Goal: Task Accomplishment & Management: Manage account settings

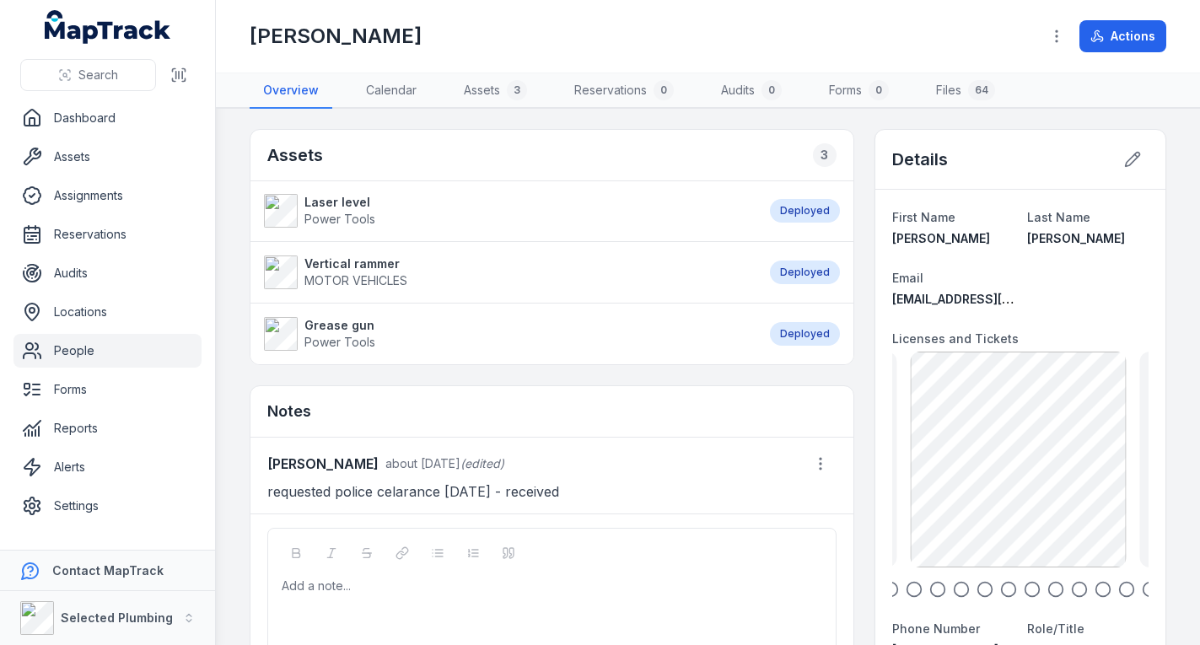
click at [143, 346] on link "People" at bounding box center [107, 351] width 188 height 34
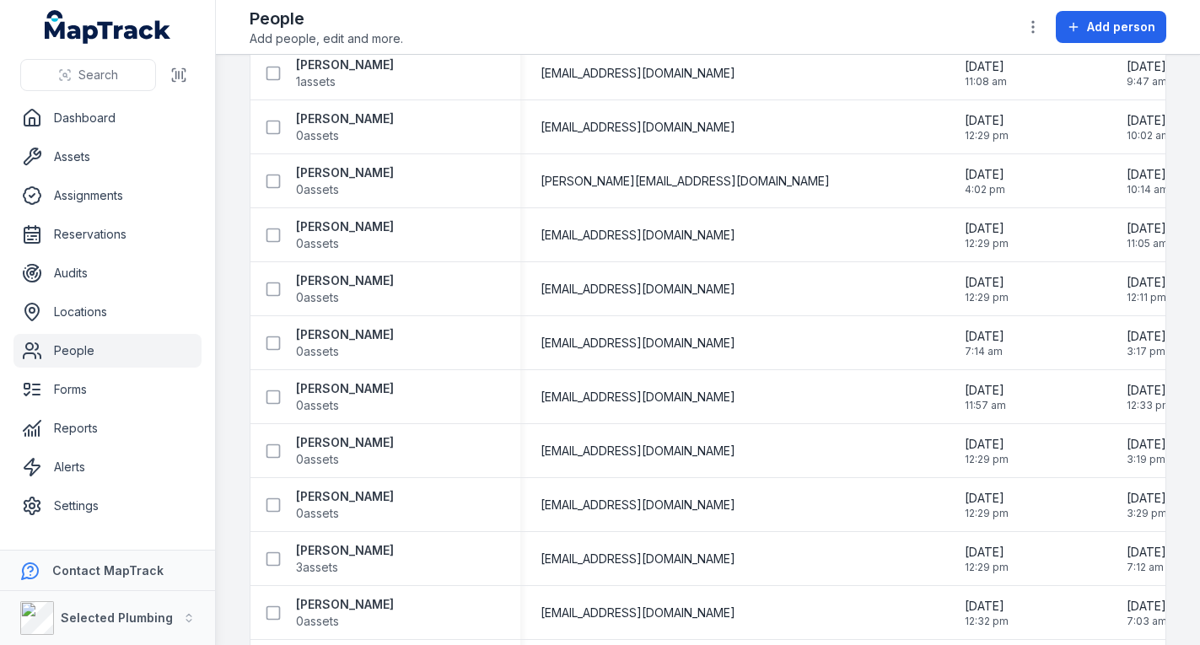
scroll to position [2361, 0]
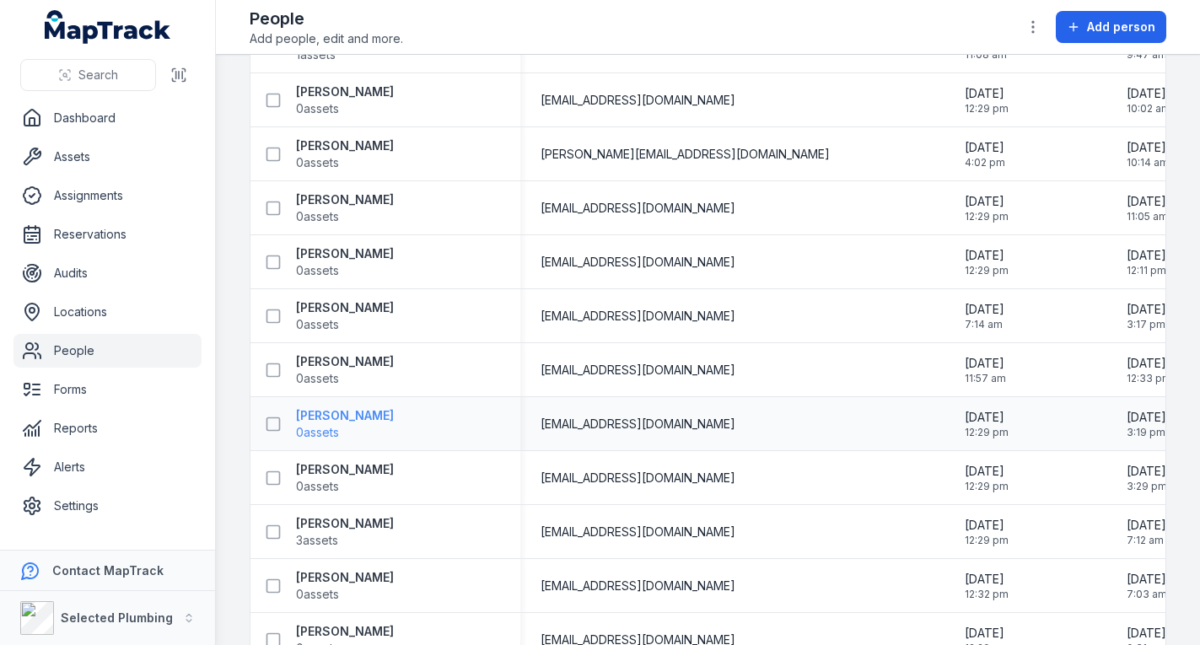
click at [335, 412] on strong "[PERSON_NAME]" at bounding box center [345, 415] width 98 height 17
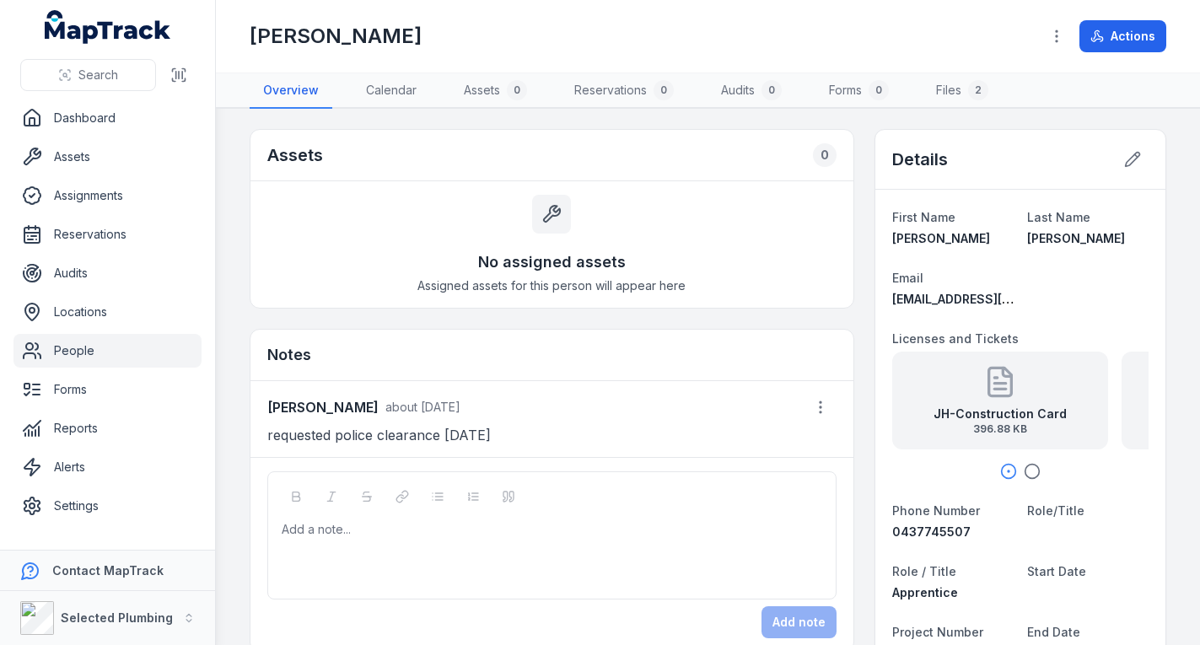
click at [1024, 469] on icon "button" at bounding box center [1032, 471] width 17 height 17
click at [1019, 407] on strong "JH-Drivers Licence [DATE]" at bounding box center [1036, 414] width 158 height 17
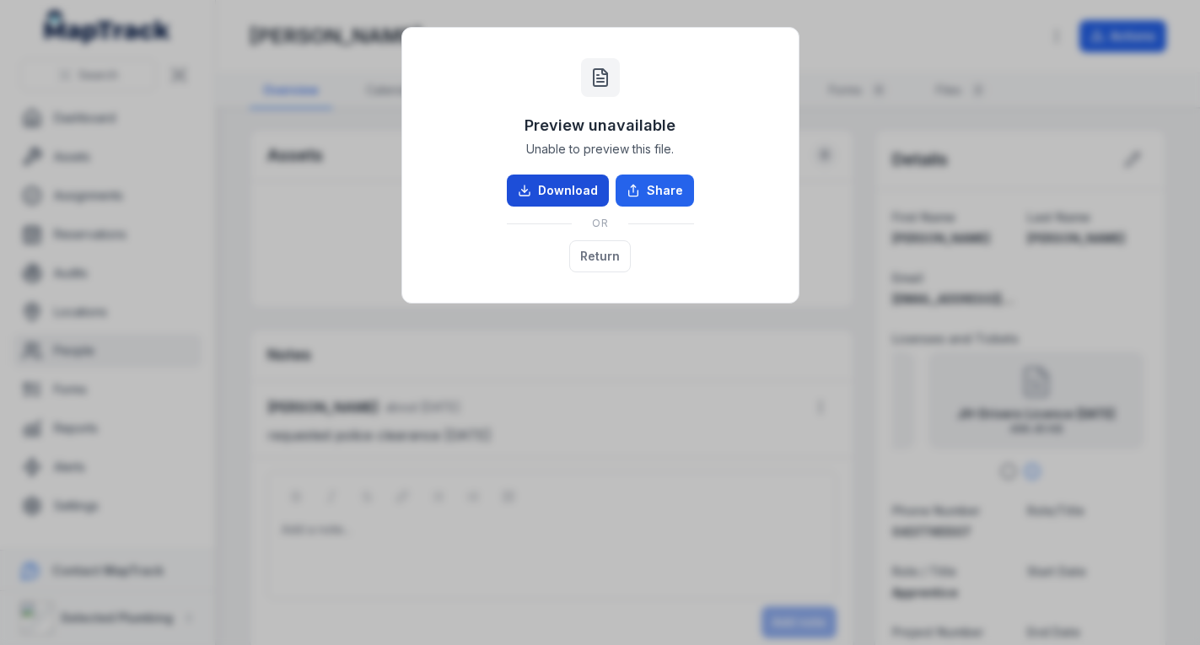
click at [564, 190] on link "Download" at bounding box center [558, 191] width 102 height 32
click at [606, 249] on button "Return" at bounding box center [600, 256] width 62 height 32
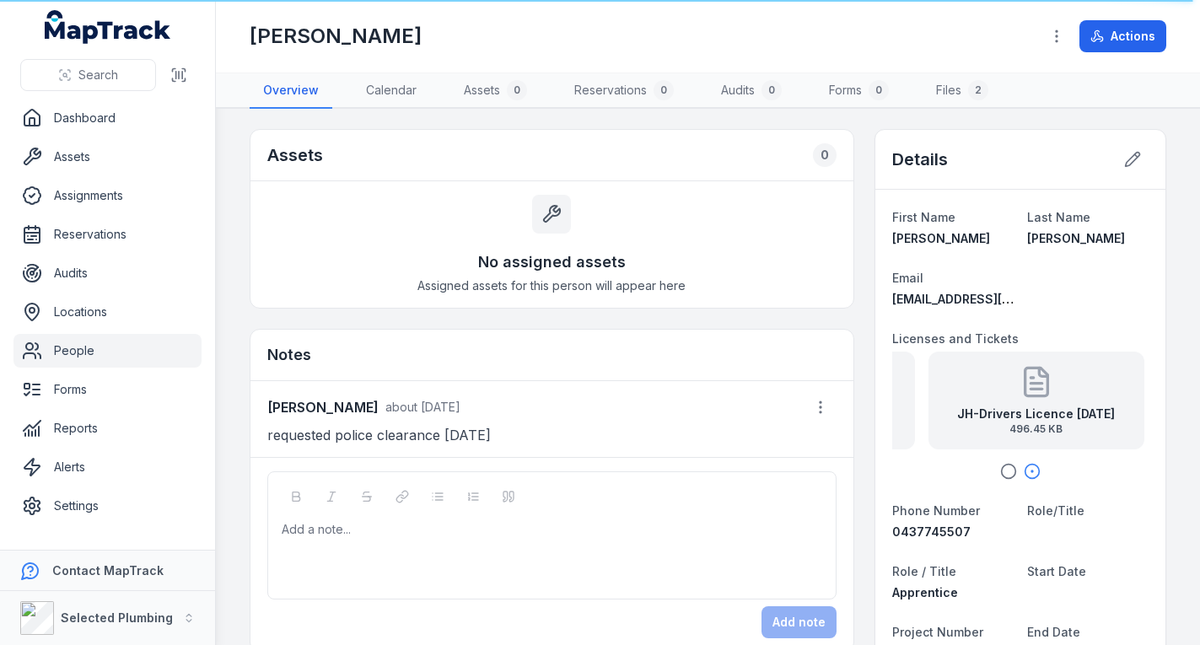
click at [1032, 389] on icon at bounding box center [1036, 389] width 11 height 0
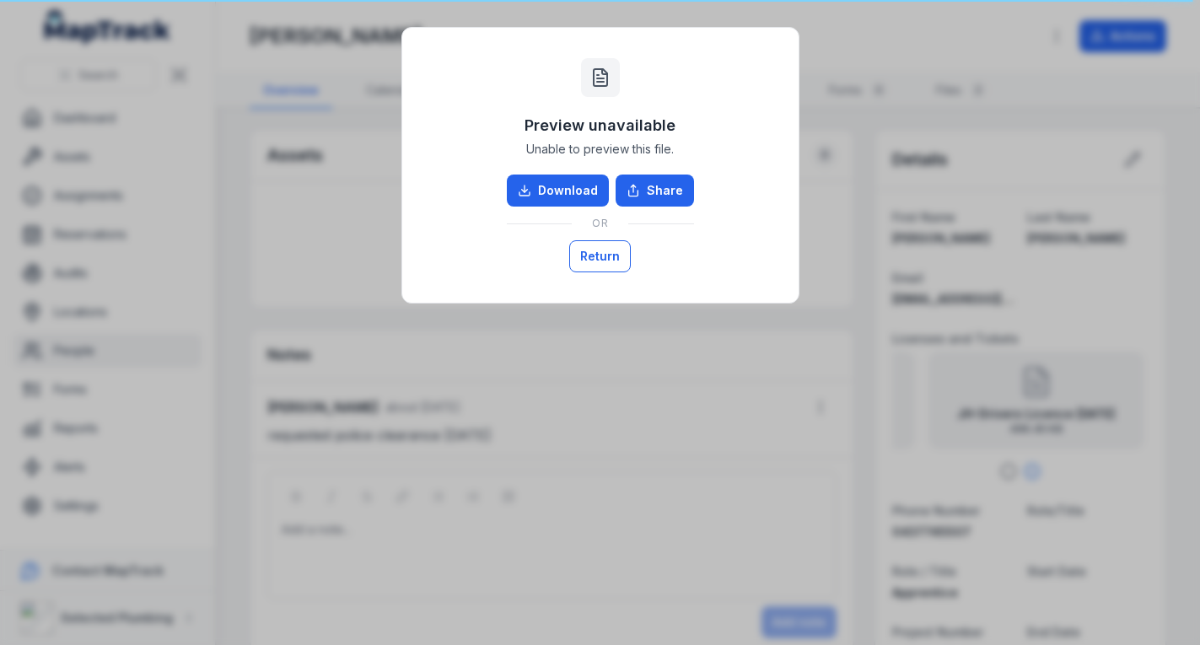
click at [585, 249] on button "Return" at bounding box center [600, 256] width 62 height 32
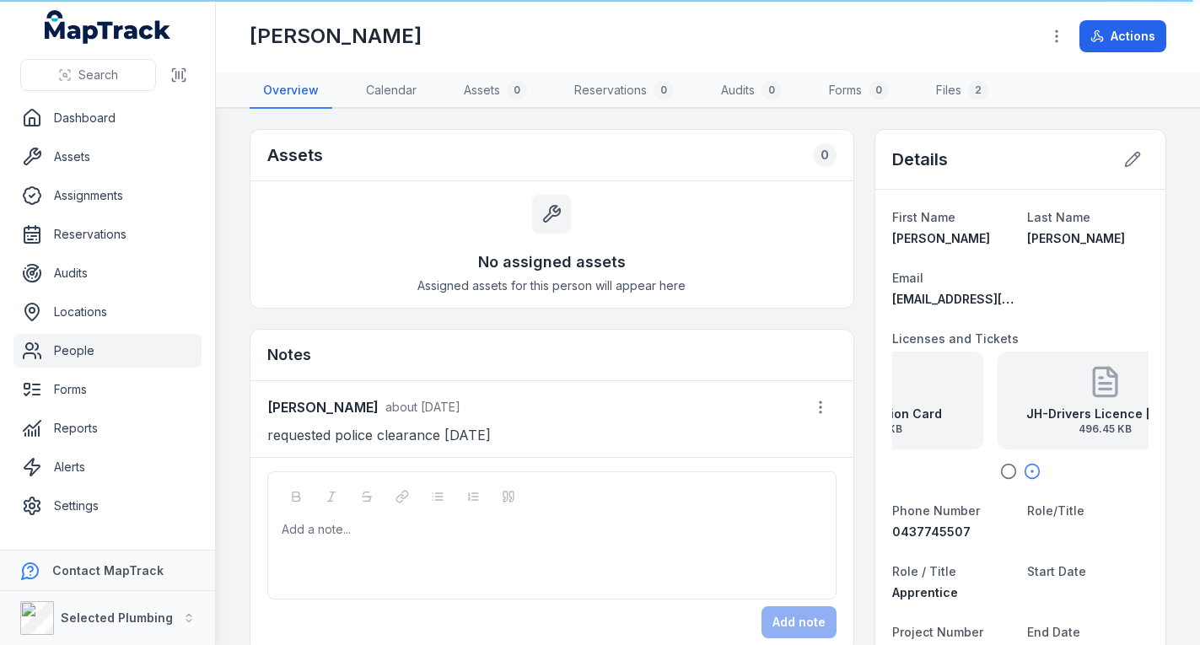
drag, startPoint x: 977, startPoint y: 396, endPoint x: 1135, endPoint y: 425, distance: 161.1
click at [1125, 421] on div "JH-Drivers Licence [DATE] 496.45 KB" at bounding box center [1105, 401] width 216 height 98
drag, startPoint x: 1025, startPoint y: 411, endPoint x: 959, endPoint y: 409, distance: 65.8
click at [959, 409] on strong "JH-Construction Card" at bounding box center [983, 414] width 133 height 17
click at [1124, 153] on icon at bounding box center [1132, 159] width 17 height 17
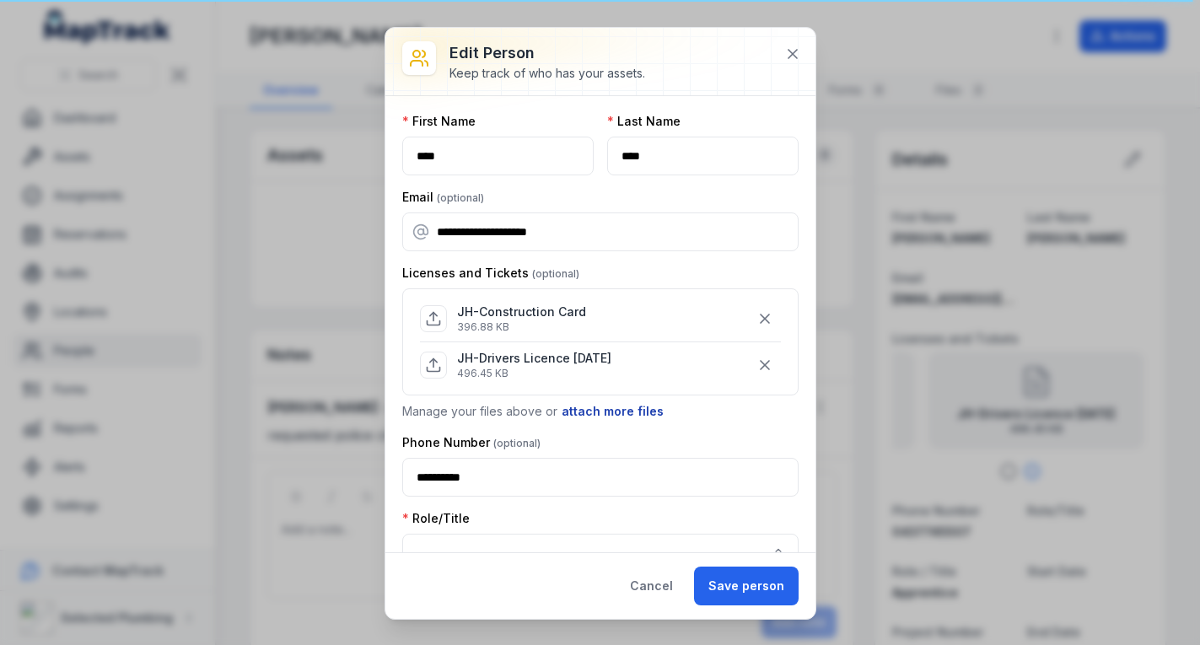
click at [632, 410] on button "attach more files" at bounding box center [613, 411] width 104 height 19
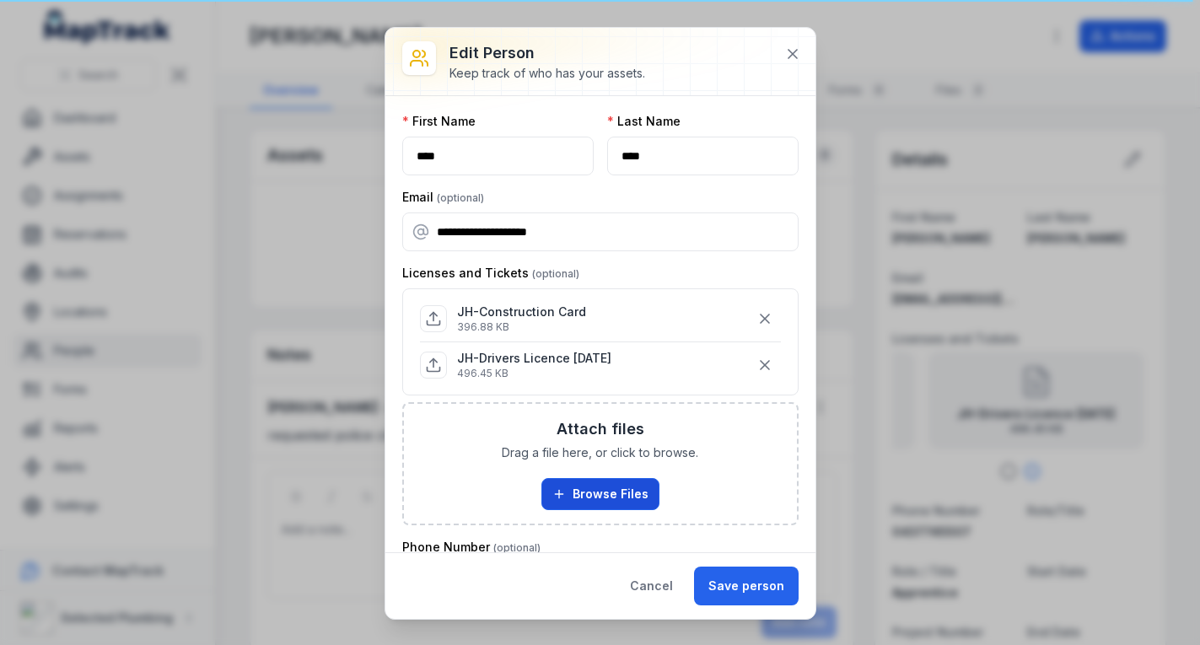
click at [627, 491] on button "Browse Files" at bounding box center [600, 494] width 118 height 32
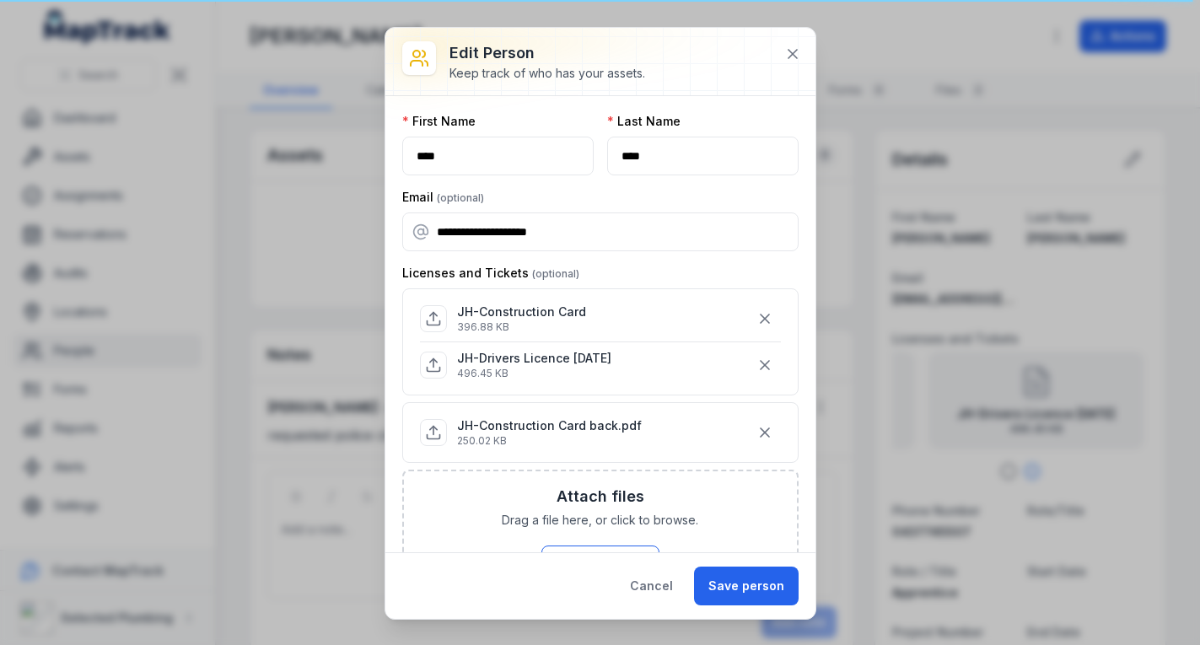
scroll to position [84, 0]
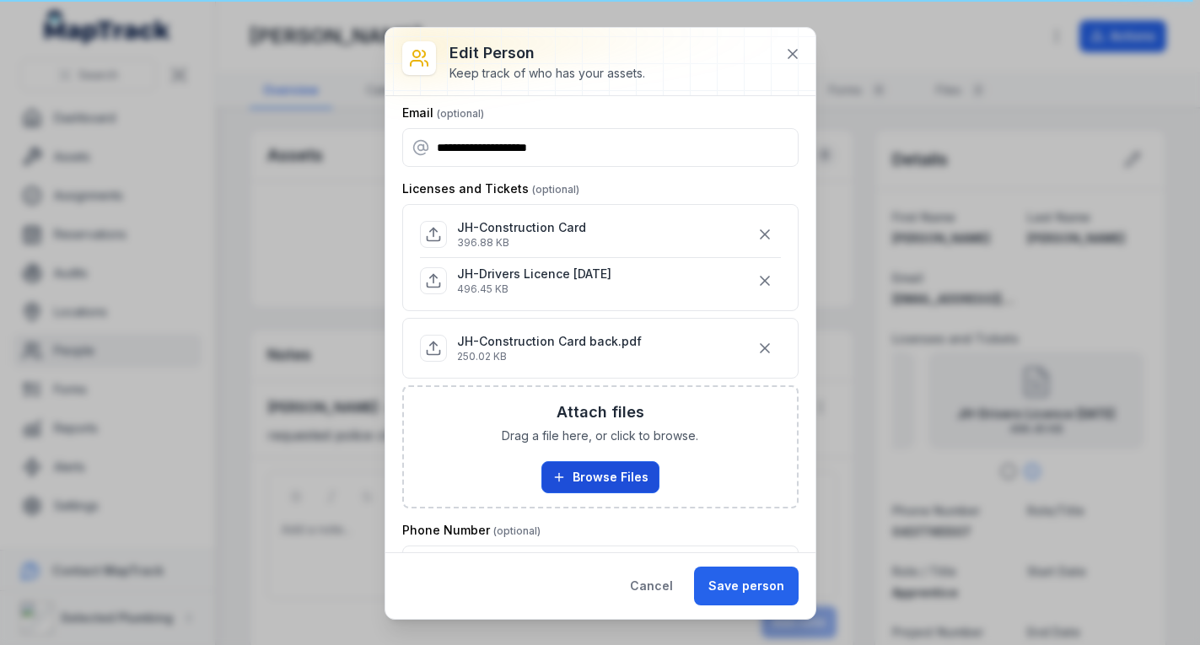
click at [609, 479] on button "Browse Files" at bounding box center [600, 477] width 118 height 32
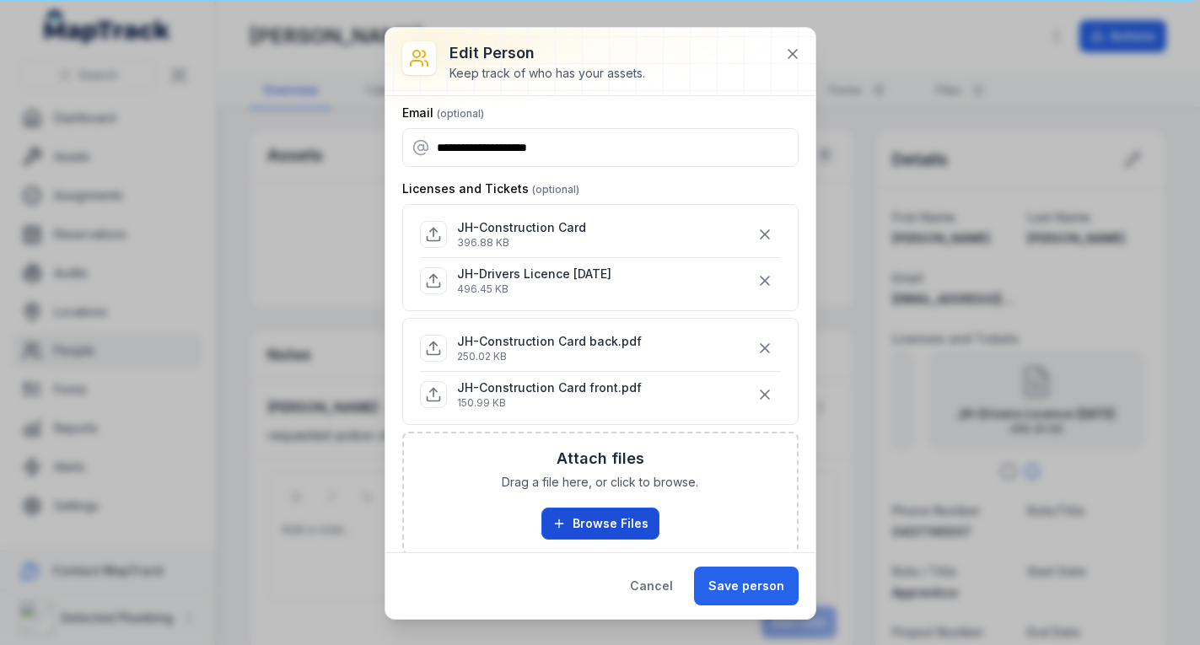
click at [610, 523] on button "Browse Files" at bounding box center [600, 524] width 118 height 32
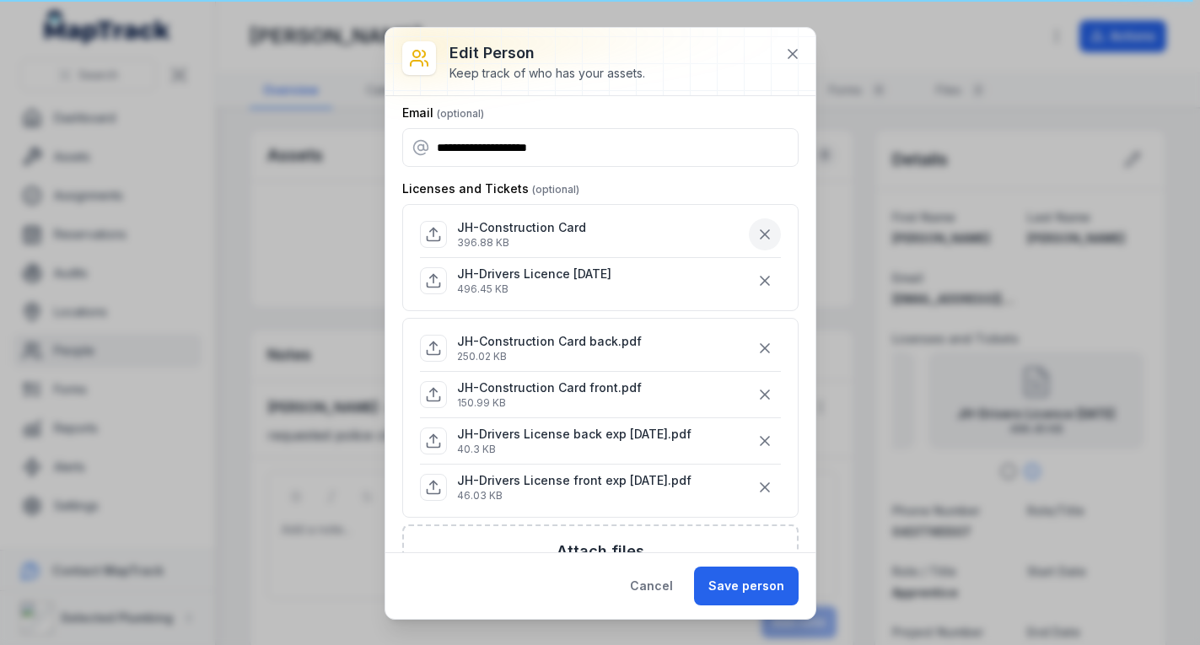
click at [756, 237] on icon "button" at bounding box center [764, 234] width 17 height 17
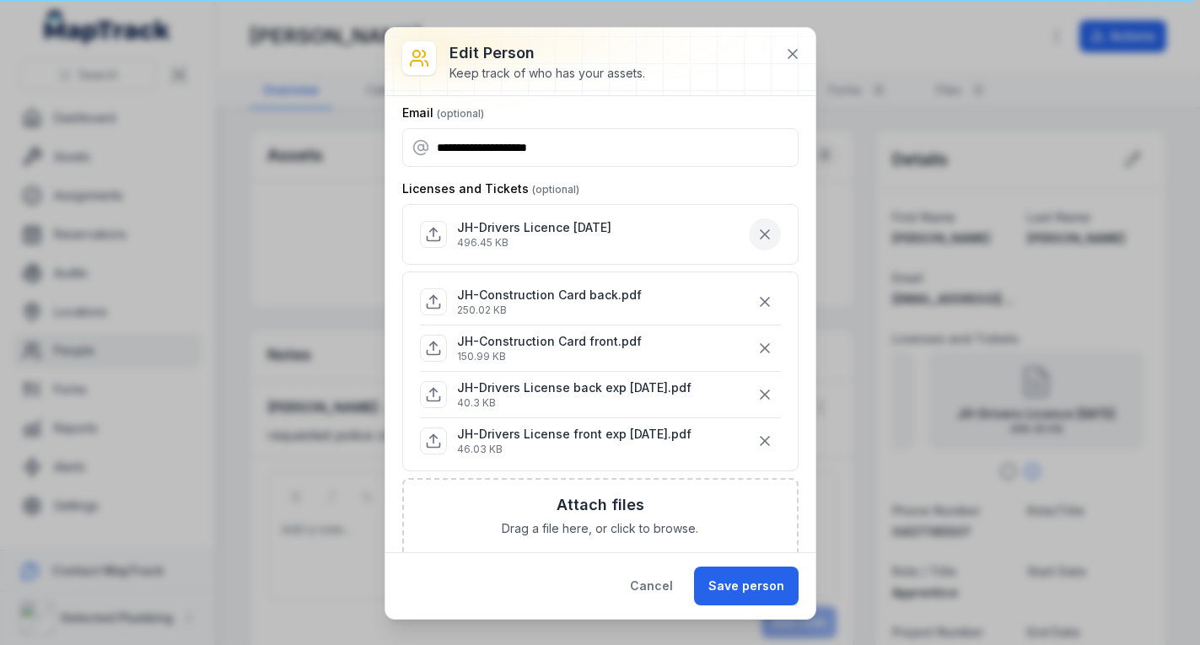
click at [756, 237] on icon "button" at bounding box center [764, 234] width 17 height 17
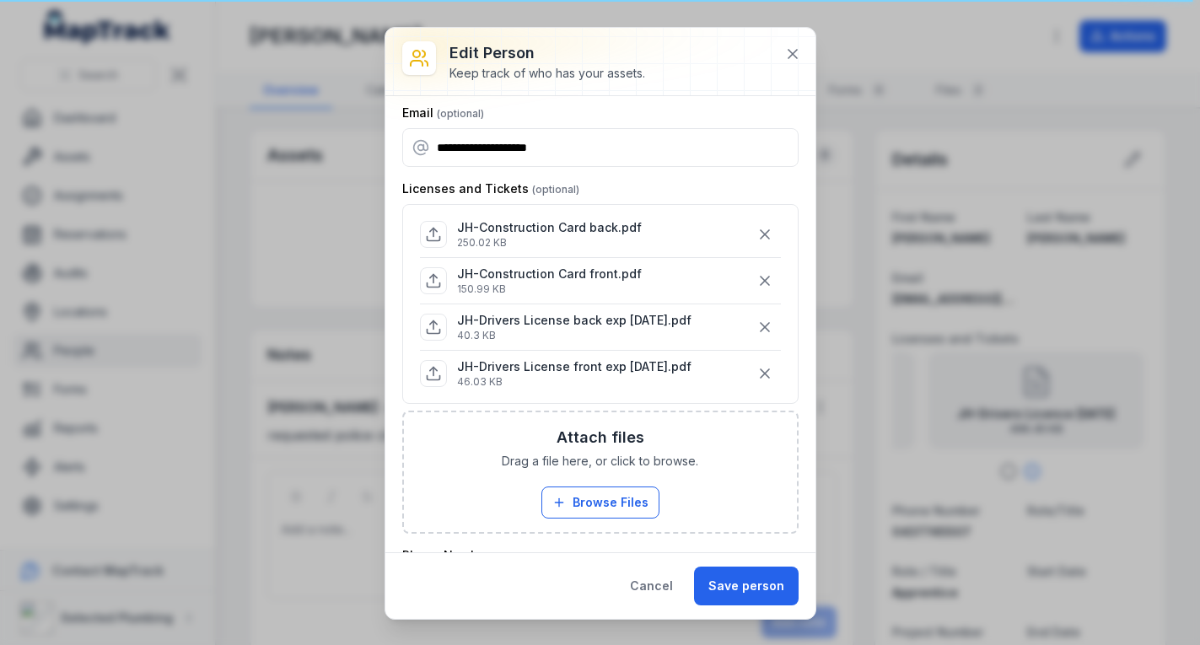
scroll to position [0, 0]
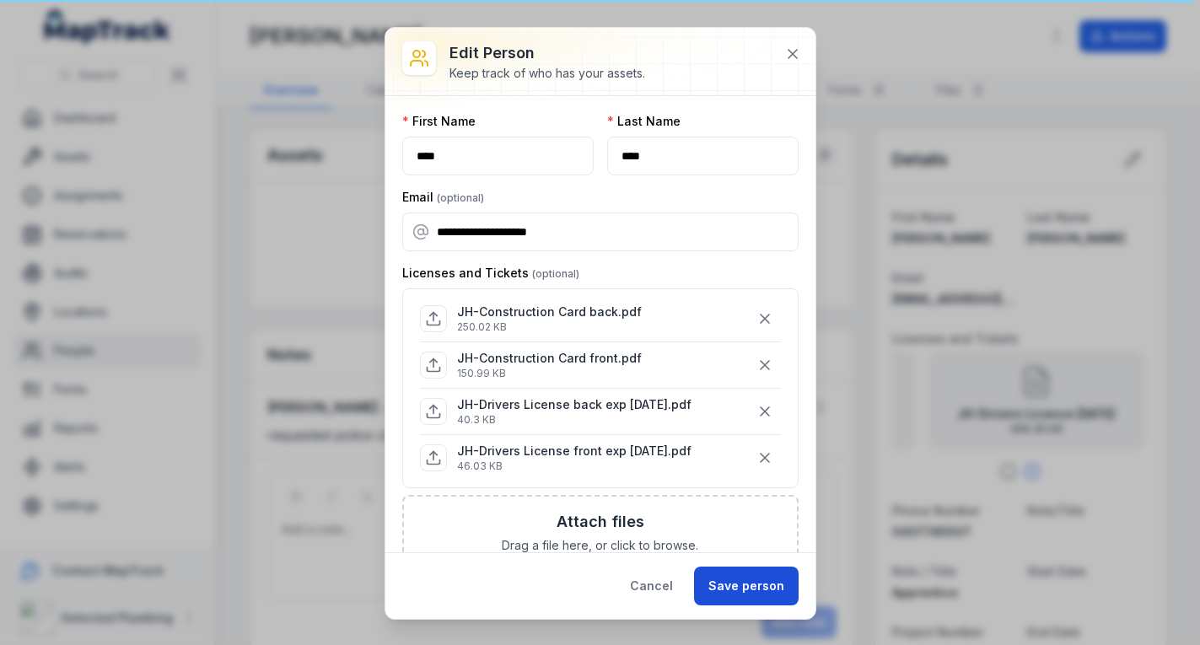
click at [751, 579] on button "Save person" at bounding box center [746, 586] width 105 height 39
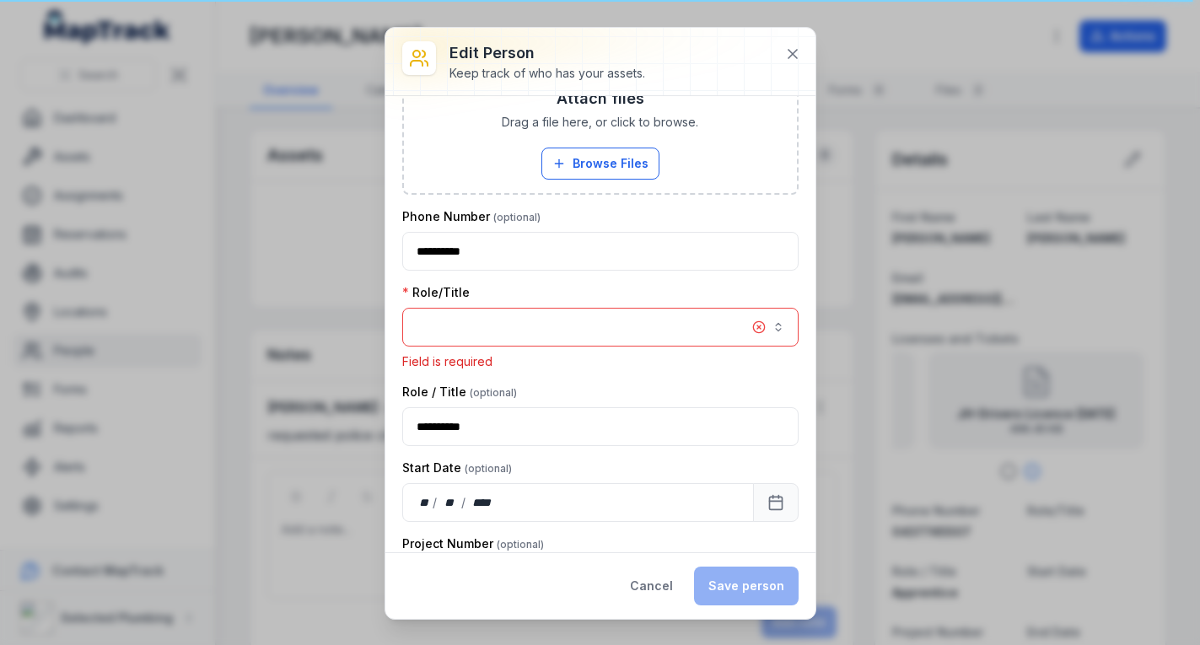
scroll to position [427, 0]
click at [661, 326] on button "button" at bounding box center [600, 323] width 396 height 39
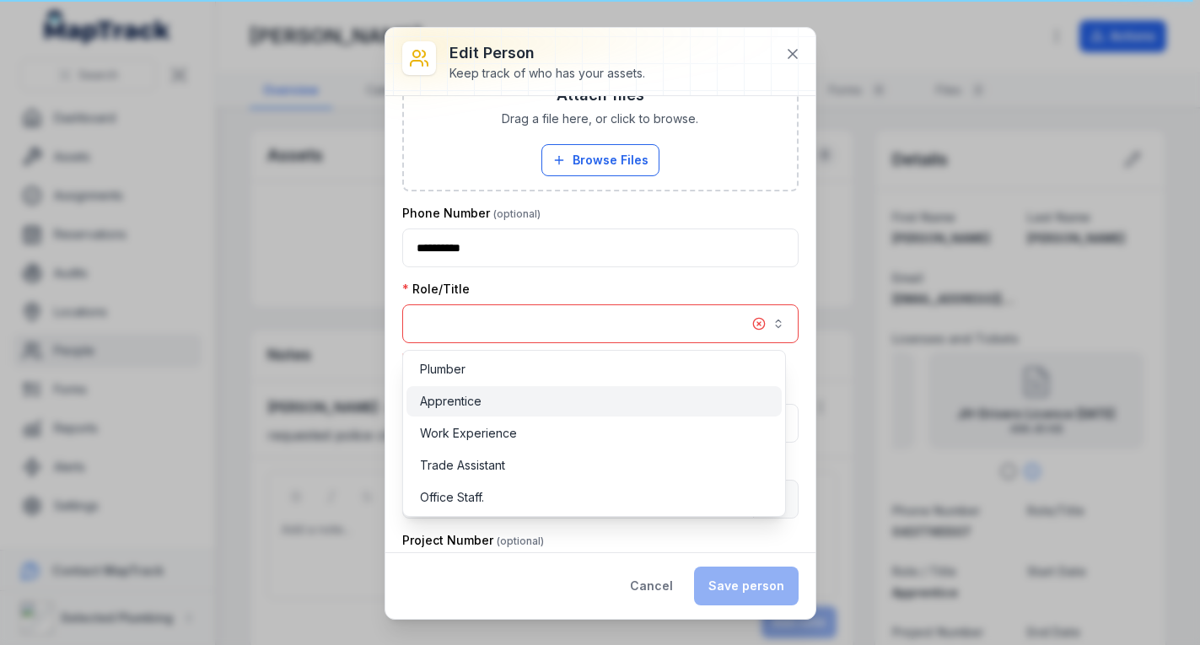
click at [492, 402] on div "Apprentice" at bounding box center [594, 401] width 348 height 17
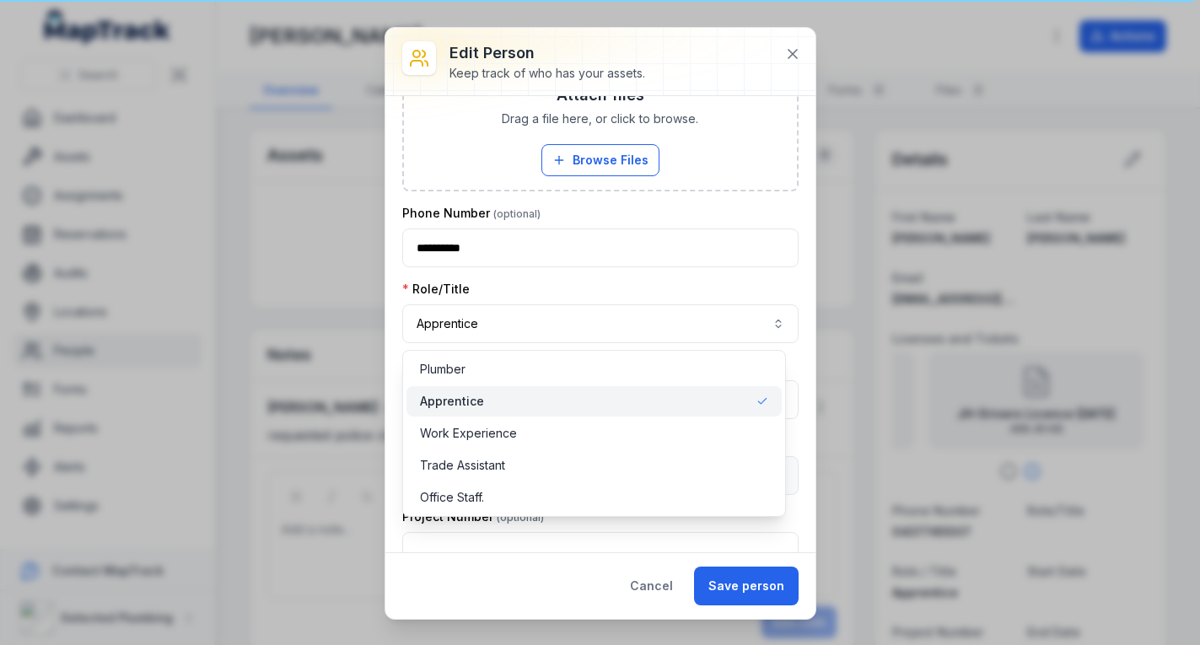
click at [622, 283] on div "**********" at bounding box center [600, 312] width 396 height 62
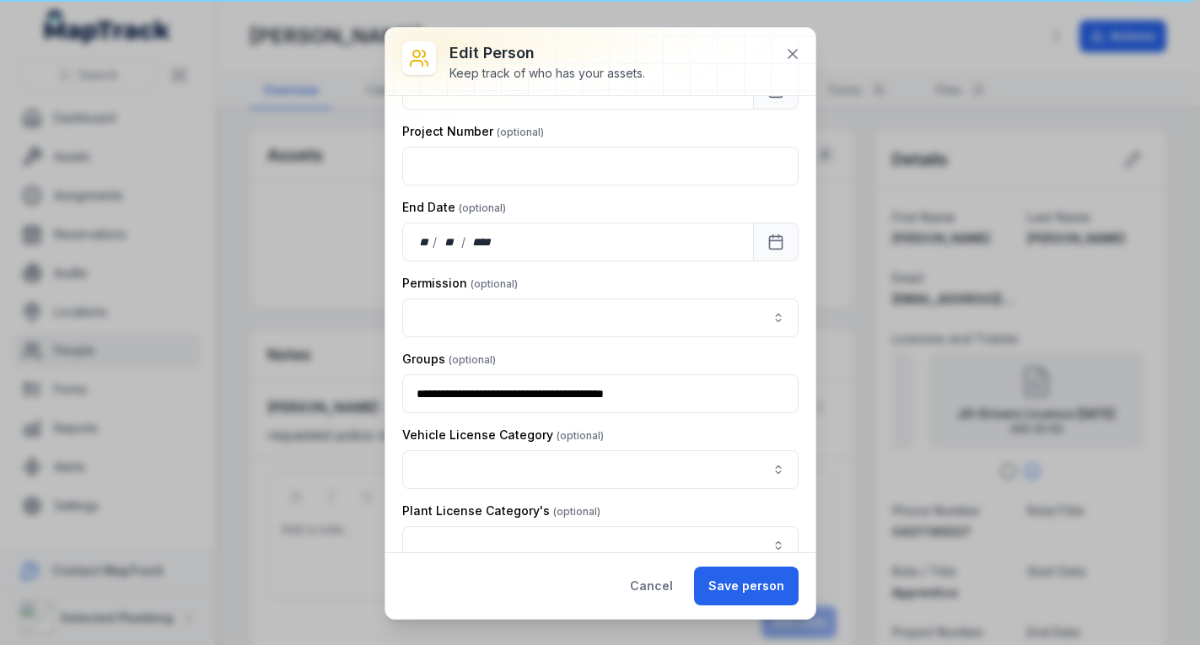
scroll to position [848, 0]
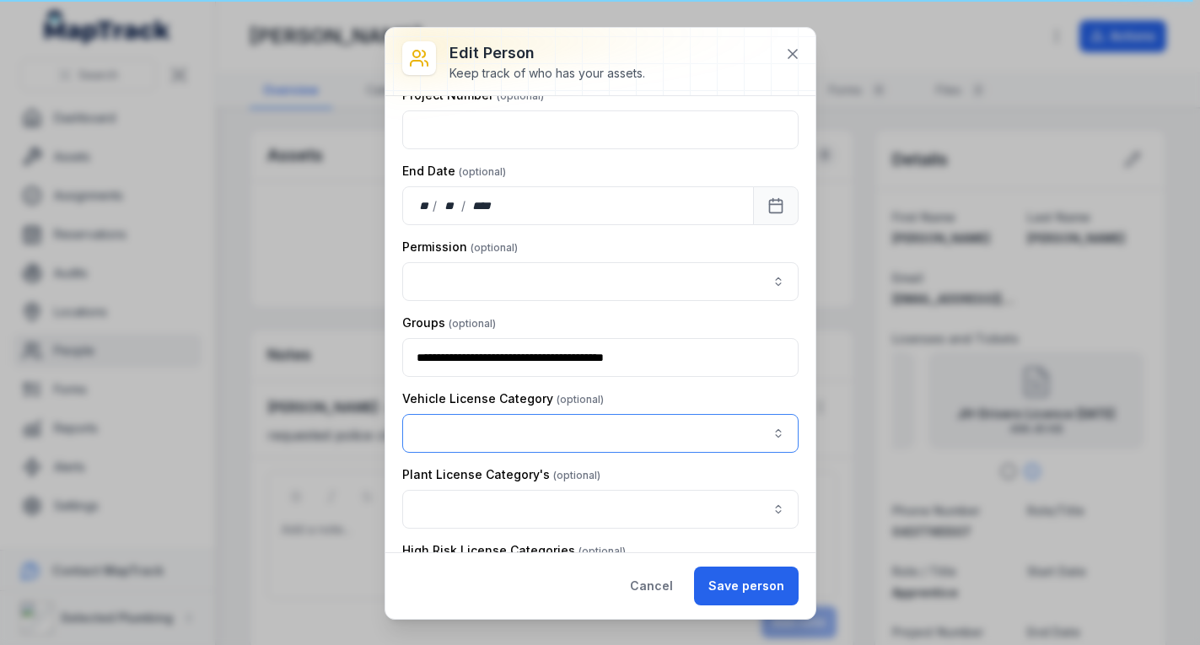
click at [762, 431] on button "button" at bounding box center [600, 433] width 396 height 39
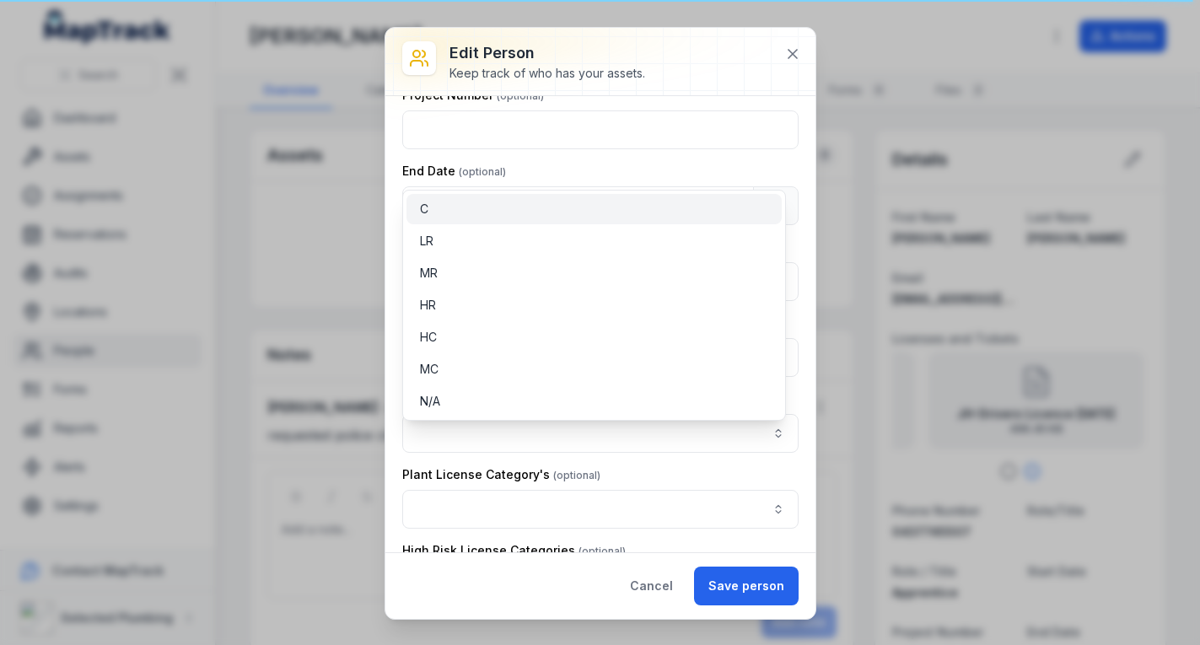
click at [529, 208] on div "C" at bounding box center [594, 209] width 348 height 17
click at [640, 468] on div "**********" at bounding box center [600, 542] width 396 height 2554
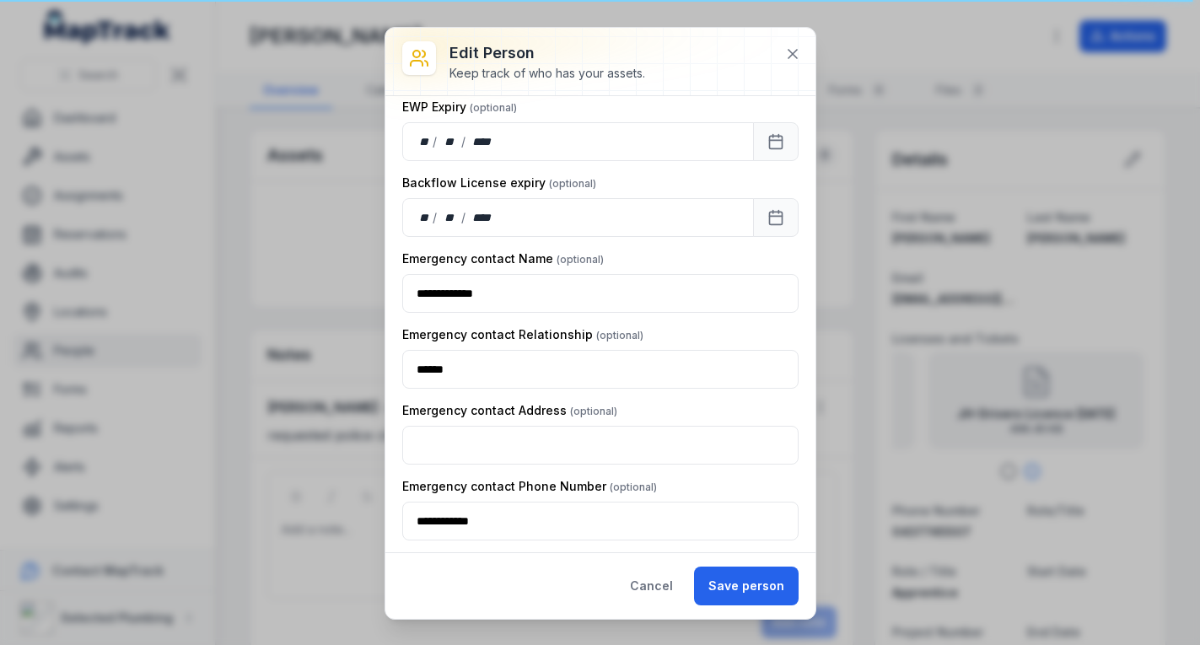
scroll to position [2132, 0]
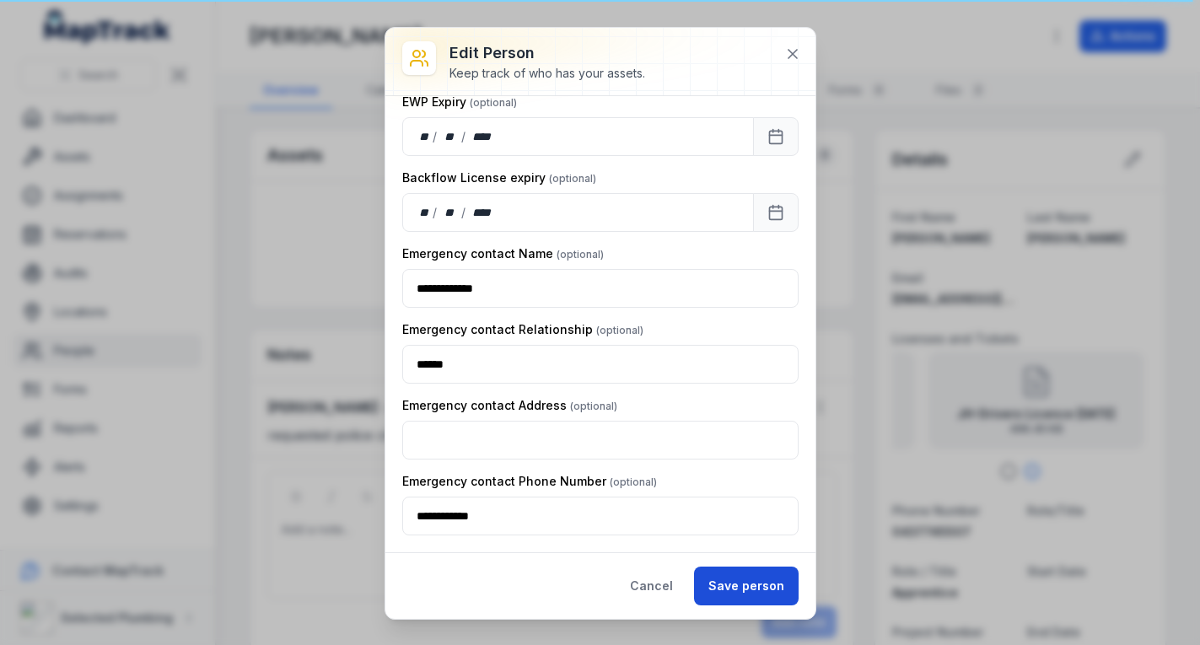
click at [719, 569] on button "Save person" at bounding box center [746, 586] width 105 height 39
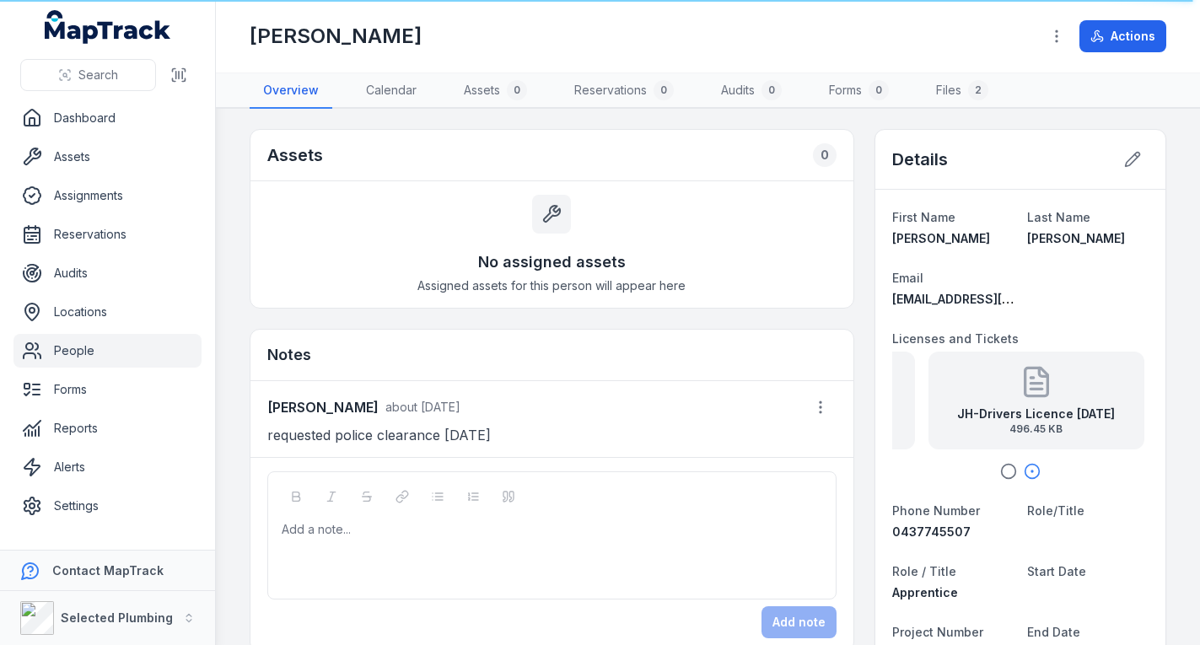
click at [92, 345] on link "People" at bounding box center [107, 351] width 188 height 34
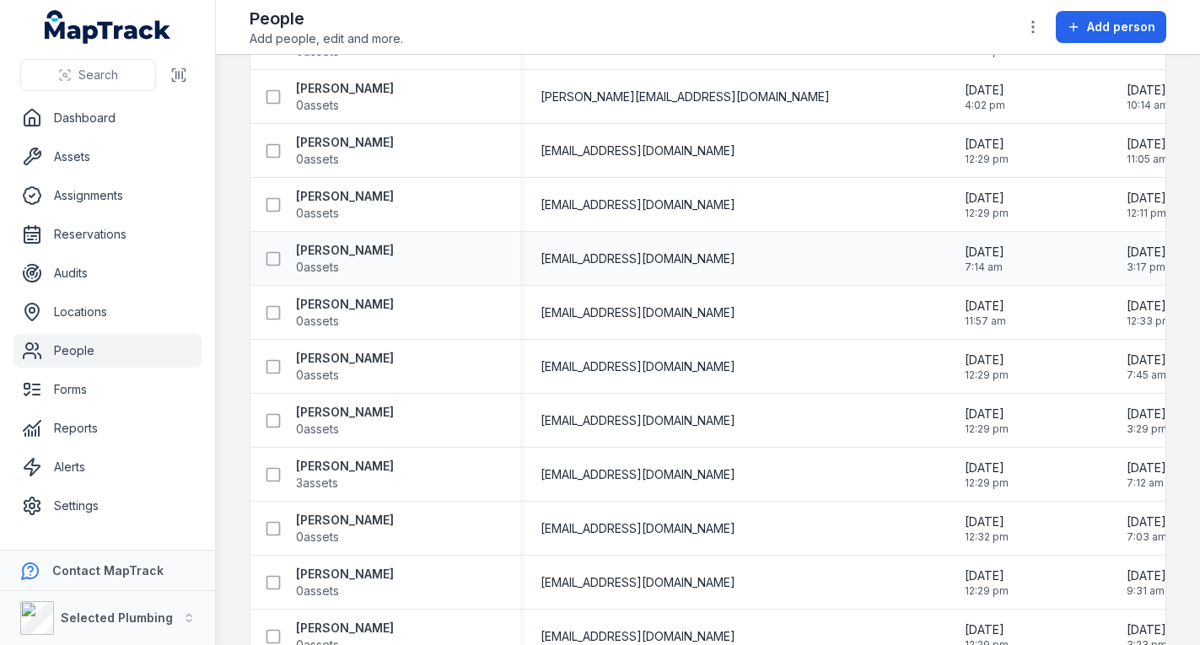
scroll to position [2446, 0]
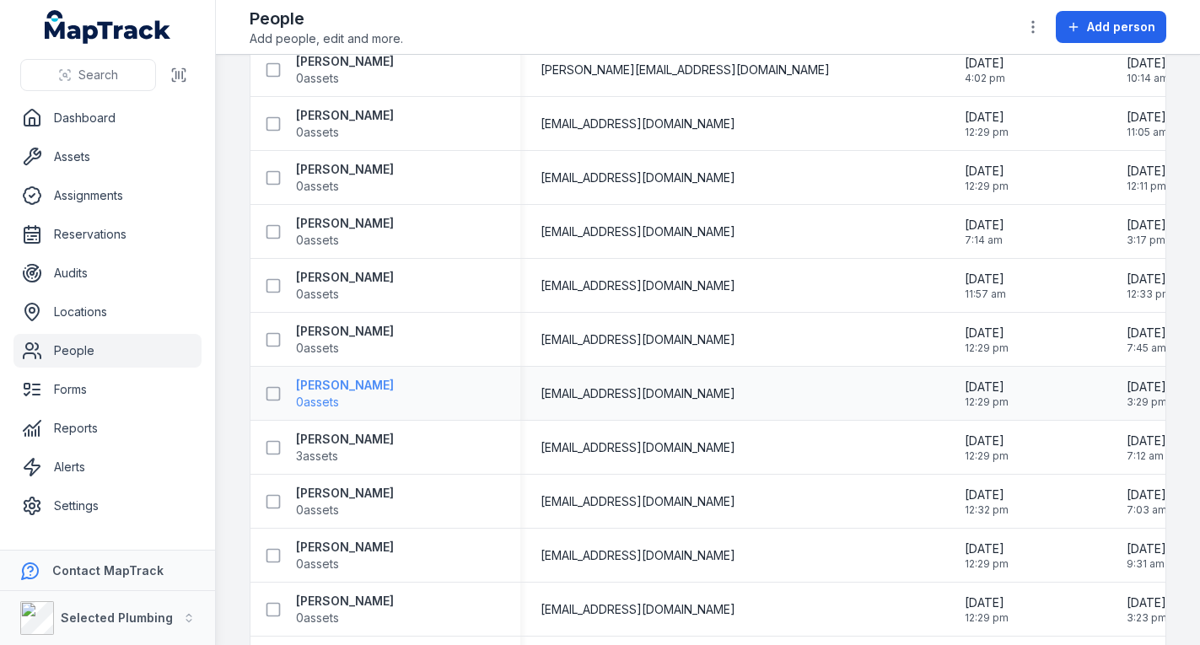
click at [332, 390] on strong "[PERSON_NAME]" at bounding box center [345, 385] width 98 height 17
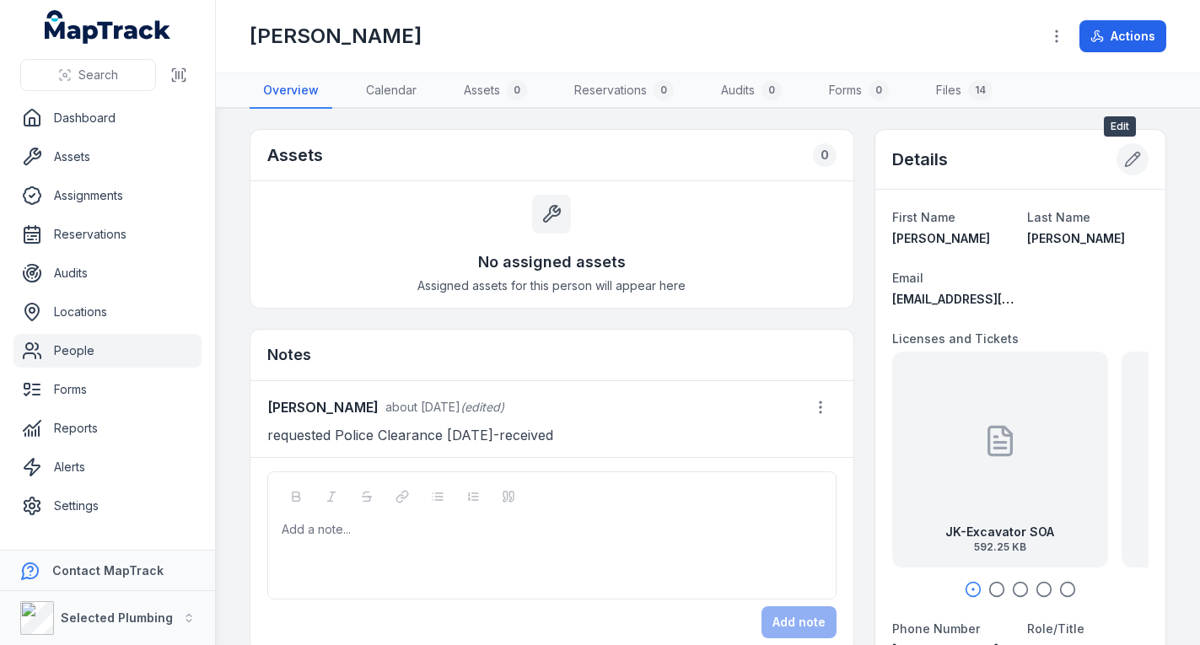
click at [1124, 156] on icon at bounding box center [1132, 159] width 17 height 17
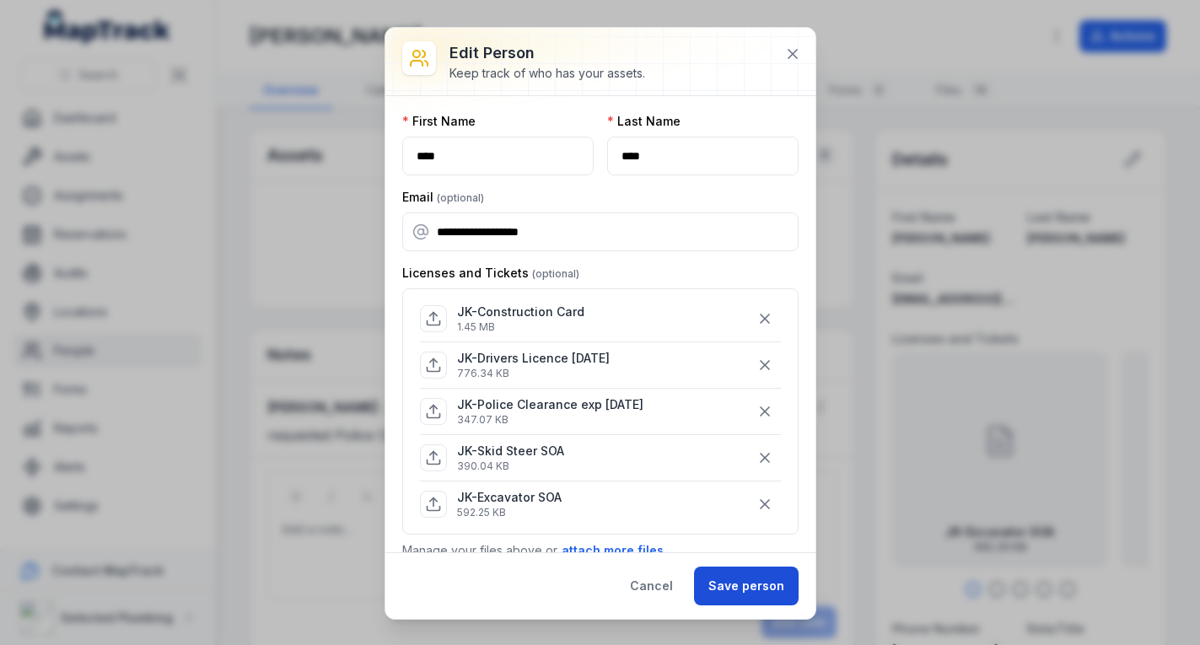
click at [750, 587] on button "Save person" at bounding box center [746, 586] width 105 height 39
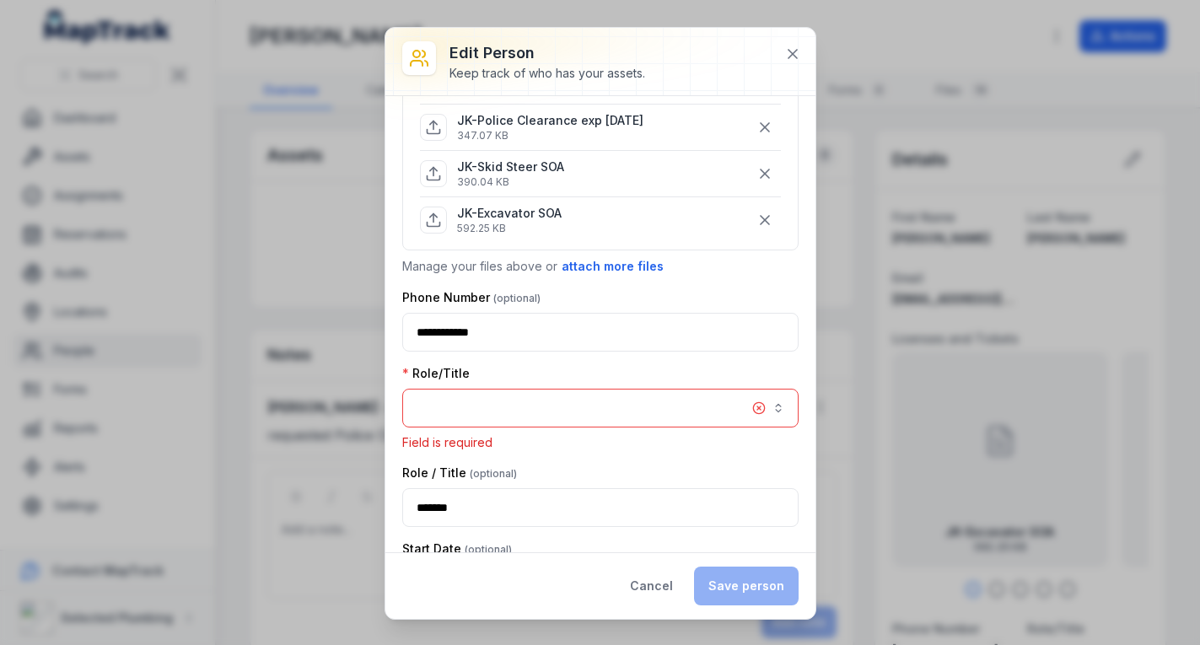
scroll to position [369, 0]
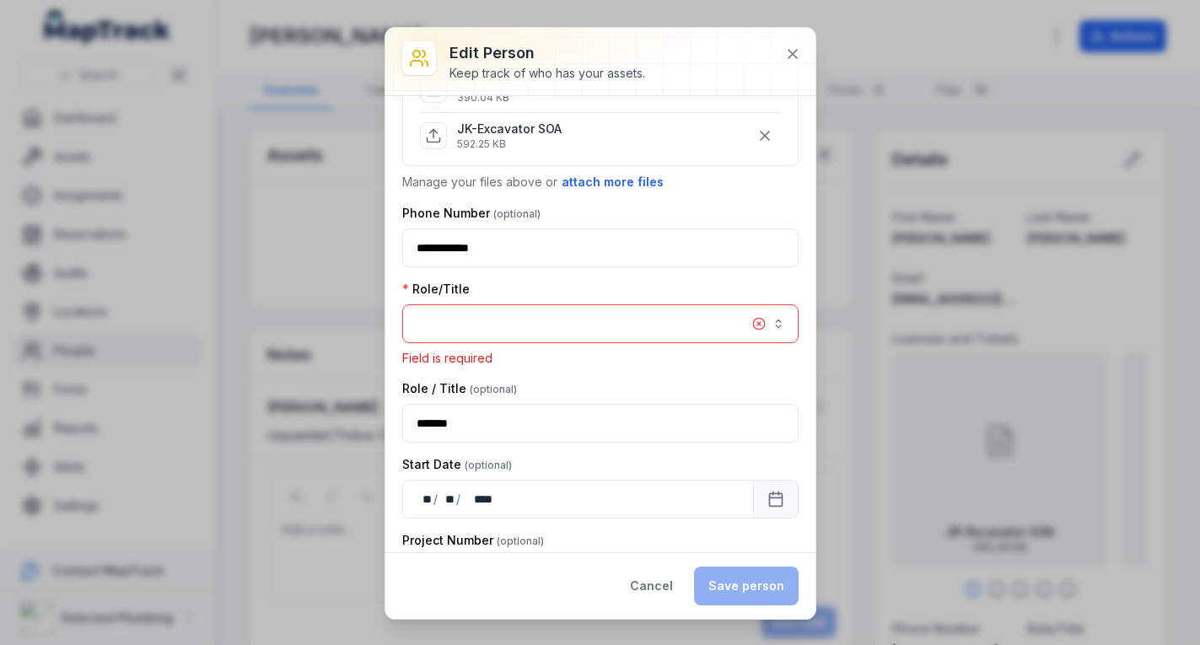
click at [582, 320] on button "button" at bounding box center [600, 323] width 396 height 39
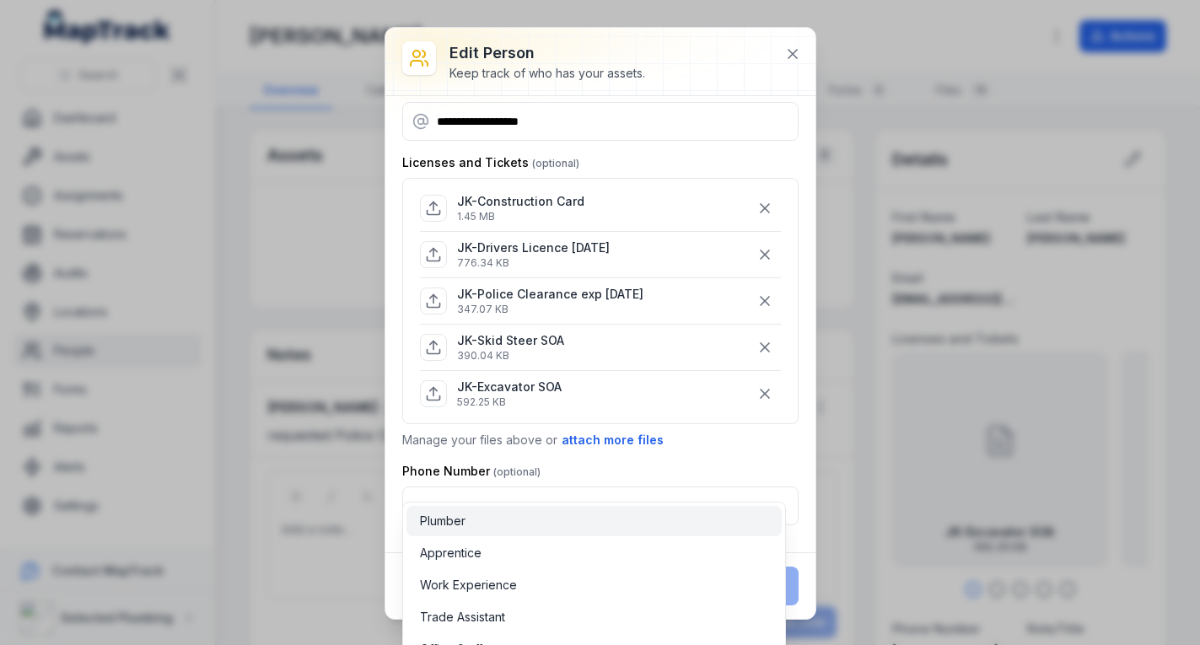
scroll to position [0, 0]
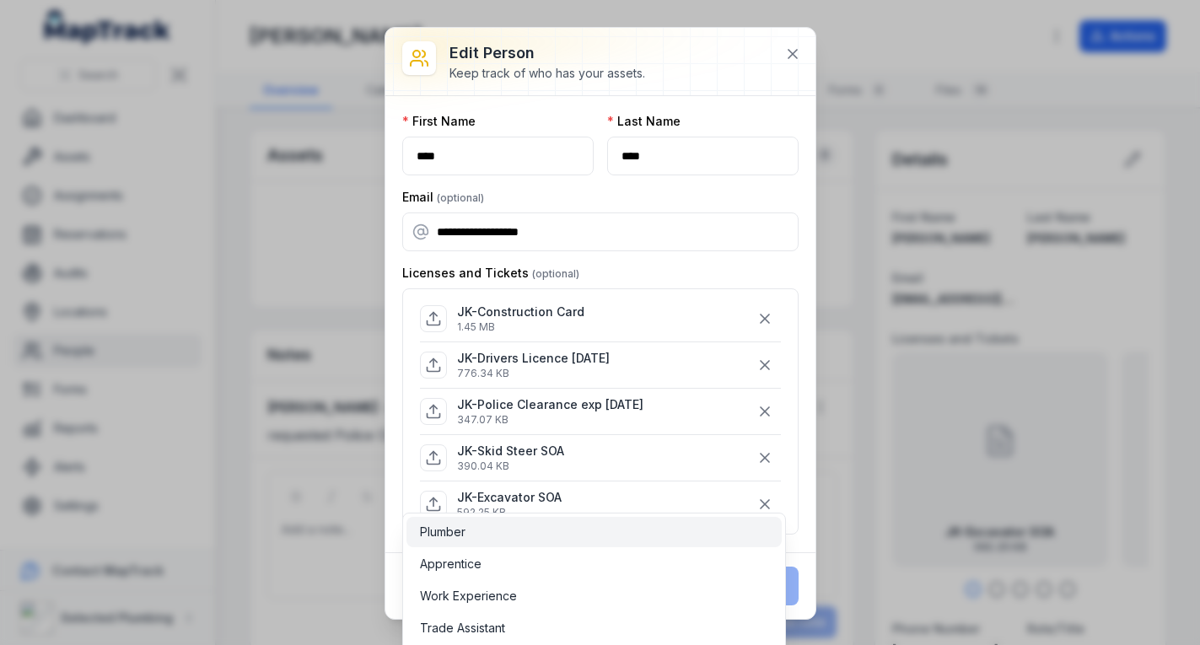
click at [562, 536] on div "Plumber" at bounding box center [594, 532] width 348 height 17
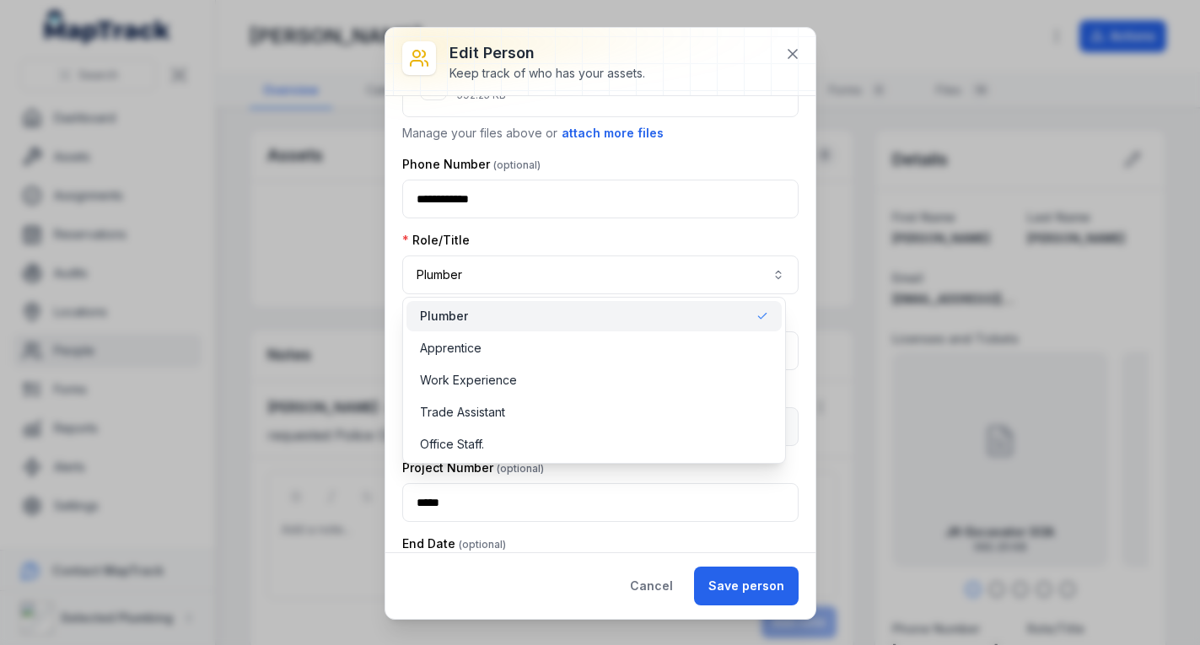
scroll to position [422, 0]
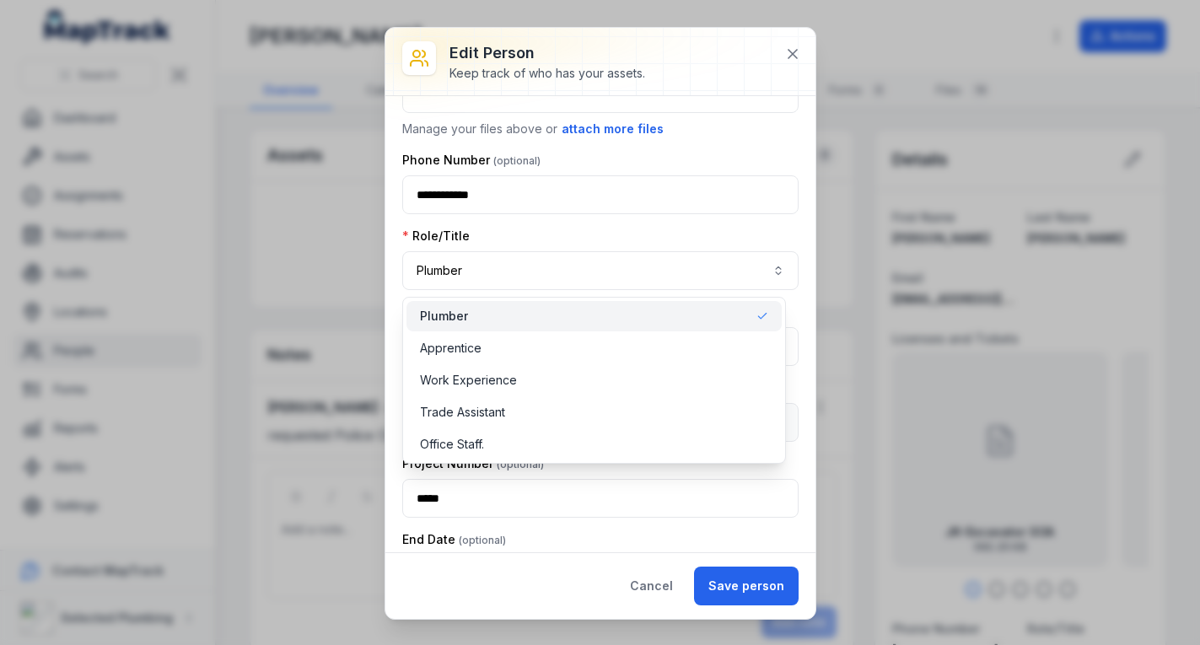
click at [674, 234] on div "Role/Title Plumber *******" at bounding box center [600, 259] width 396 height 62
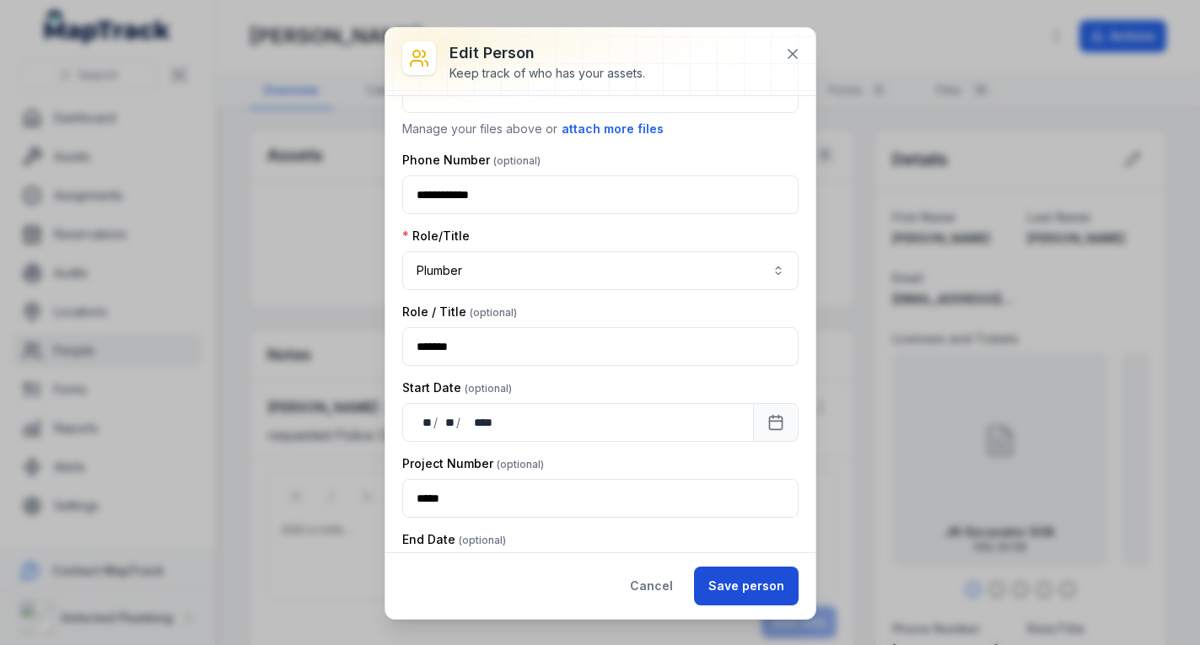
click at [750, 584] on button "Save person" at bounding box center [746, 586] width 105 height 39
